Goal: Task Accomplishment & Management: Complete application form

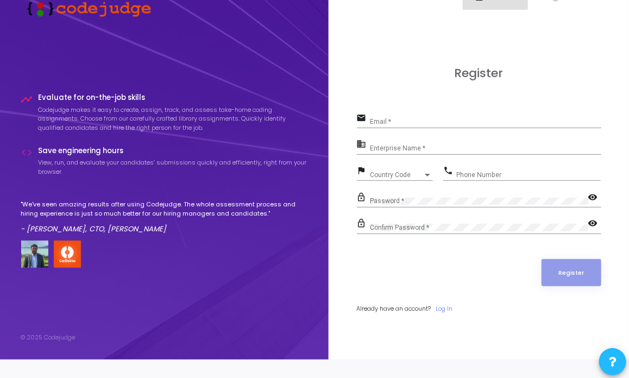
scroll to position [31, 0]
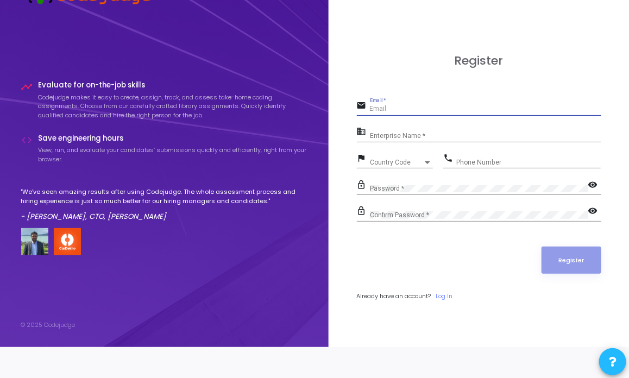
click at [379, 111] on input "Email *" at bounding box center [485, 109] width 231 height 8
type input "[EMAIL_ADDRESS][DOMAIN_NAME]"
click at [395, 131] on div "Enterprise Name *" at bounding box center [485, 133] width 231 height 17
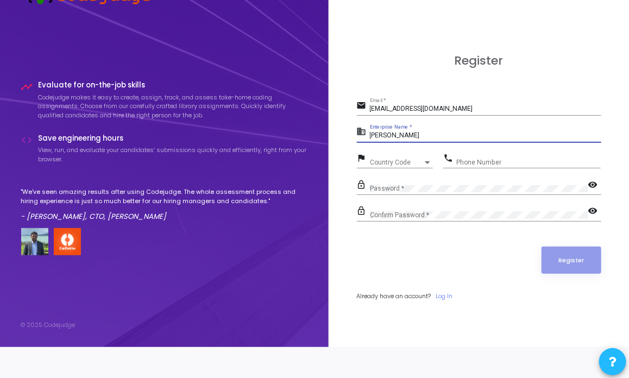
type input "[PERSON_NAME]"
click at [375, 158] on div "Country Code Country Code" at bounding box center [401, 160] width 63 height 17
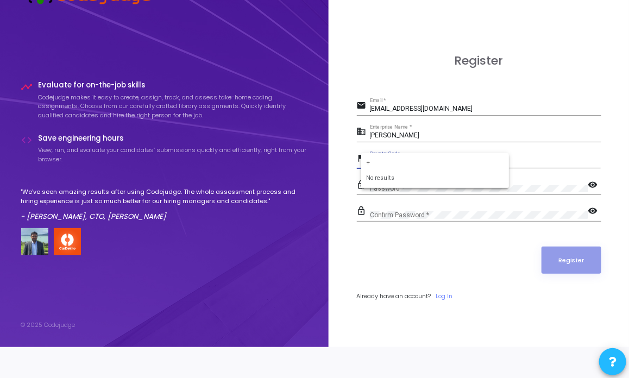
scroll to position [0, 0]
click at [389, 161] on input "+91" at bounding box center [435, 163] width 137 height 10
type input "+91"
click at [404, 219] on div at bounding box center [314, 189] width 629 height 378
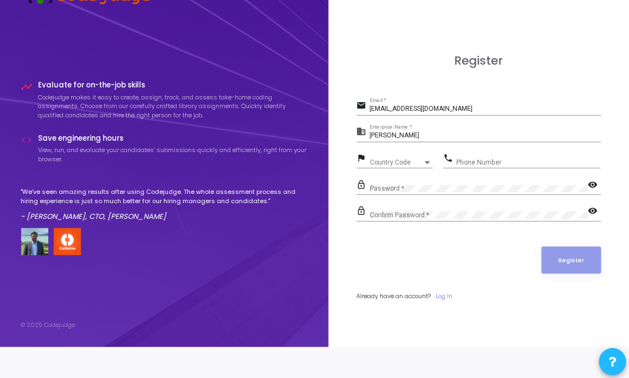
click at [411, 155] on div "Country Code Country Code" at bounding box center [401, 160] width 63 height 17
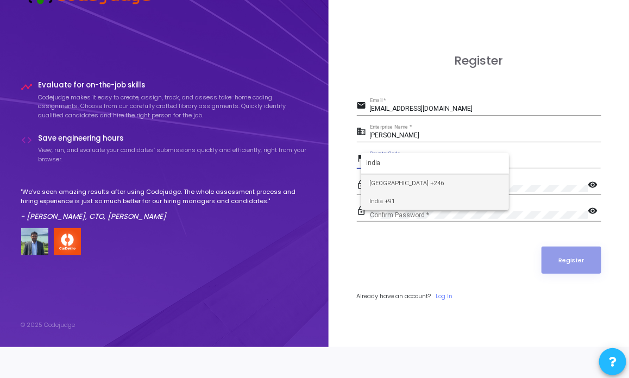
type input "india"
click at [404, 203] on span "India +91" at bounding box center [435, 201] width 130 height 18
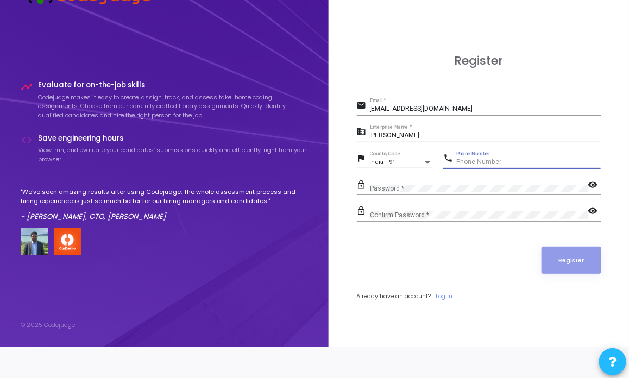
click at [485, 160] on input "Phone Number" at bounding box center [528, 163] width 145 height 8
type input "8639183650"
click at [441, 184] on div "Password *" at bounding box center [479, 186] width 218 height 17
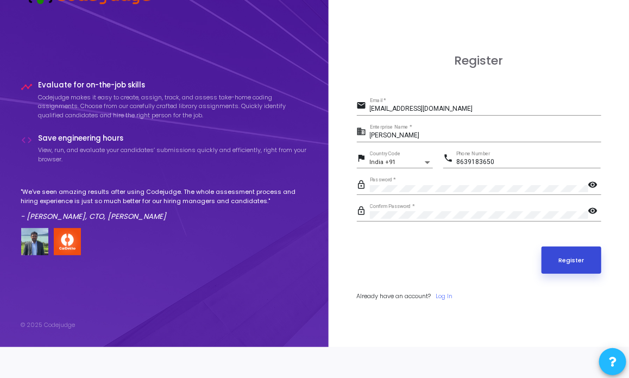
click at [560, 259] on button "Register" at bounding box center [572, 260] width 60 height 27
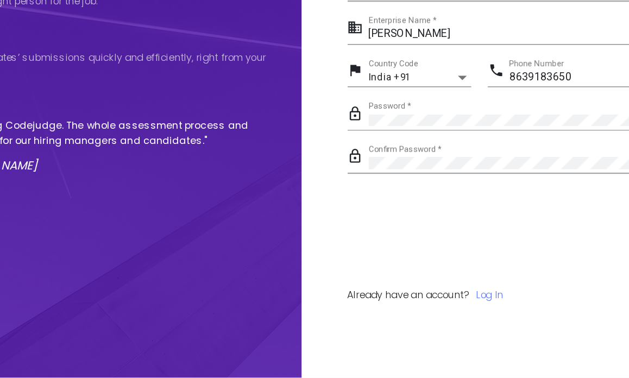
scroll to position [31, 0]
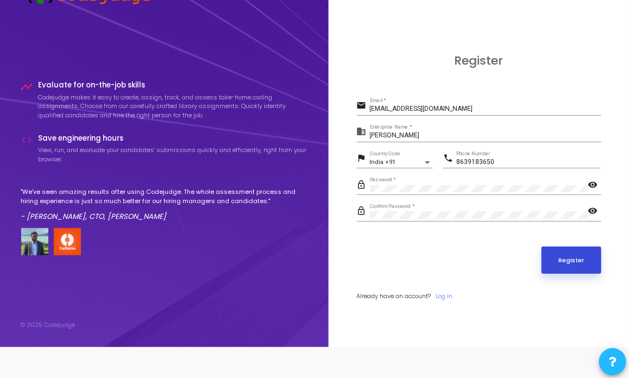
click at [562, 259] on button "Register" at bounding box center [572, 260] width 60 height 27
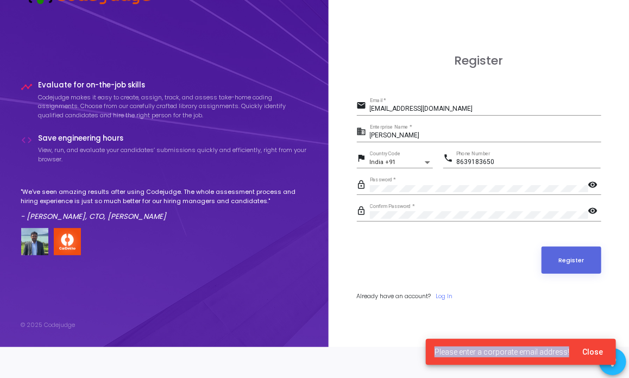
drag, startPoint x: 572, startPoint y: 349, endPoint x: 435, endPoint y: 355, distance: 137.0
click at [435, 355] on cj-snackbar "Please enter a corporate email address! Close" at bounding box center [521, 352] width 190 height 26
copy span "Please enter a corporate email address!"
